Goal: Check status: Check status

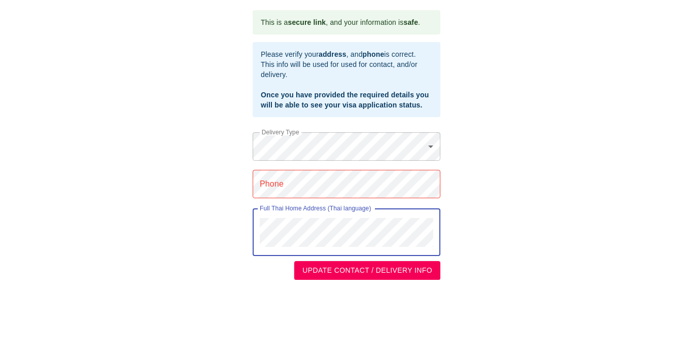
scroll to position [19, 0]
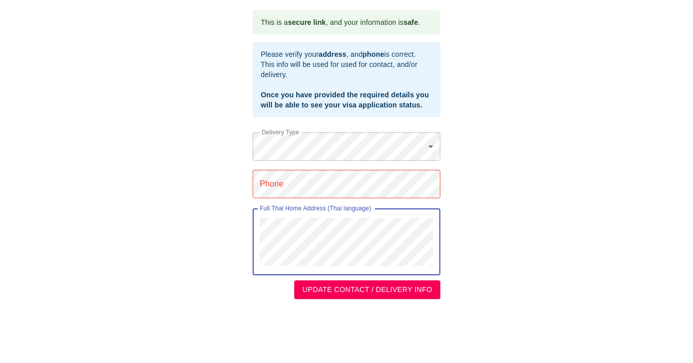
click at [235, 259] on div "This is a secure link , and your information is safe . Please verify your addre…" at bounding box center [346, 154] width 673 height 289
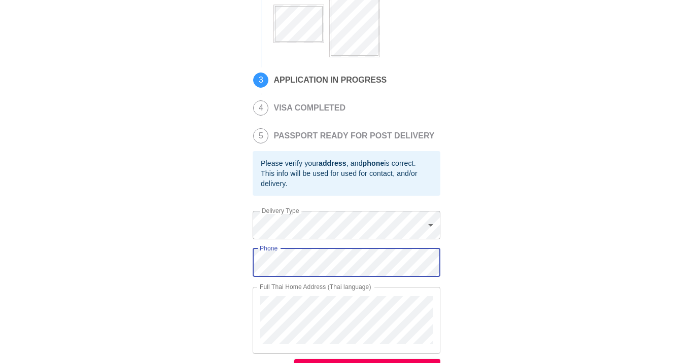
scroll to position [178, 0]
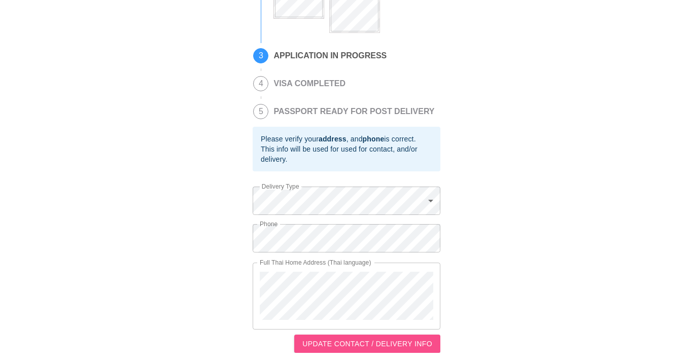
click at [363, 338] on span "UPDATE CONTACT / DELIVERY INFO" at bounding box center [368, 344] width 130 height 13
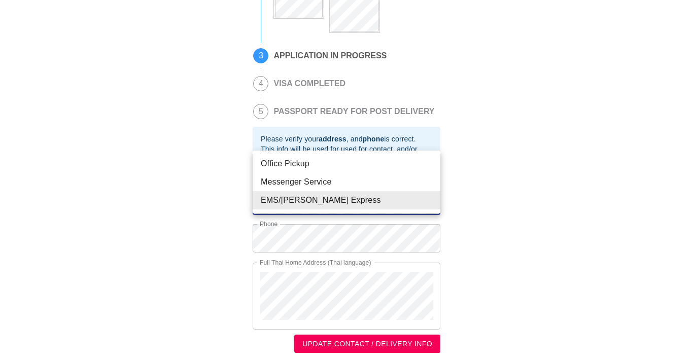
click at [315, 202] on body "This is a secure link , and your information is safe . 1 PASSPORT RECEIVED [PER…" at bounding box center [346, 94] width 693 height 538
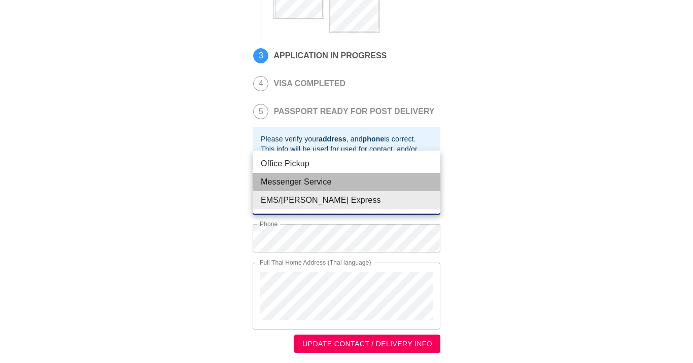
click at [297, 178] on li "Messenger Service" at bounding box center [347, 182] width 188 height 18
type input "Messenger Service"
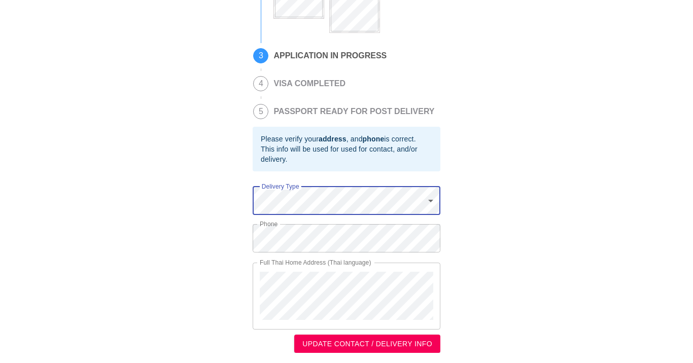
click at [347, 344] on span "UPDATE CONTACT / DELIVERY INFO" at bounding box center [368, 344] width 130 height 13
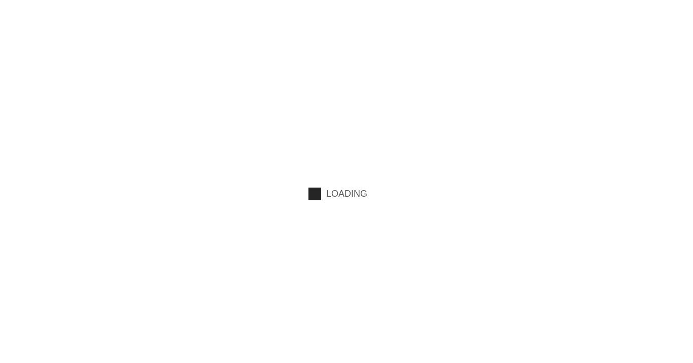
scroll to position [0, 0]
